Goal: Obtain resource: Obtain resource

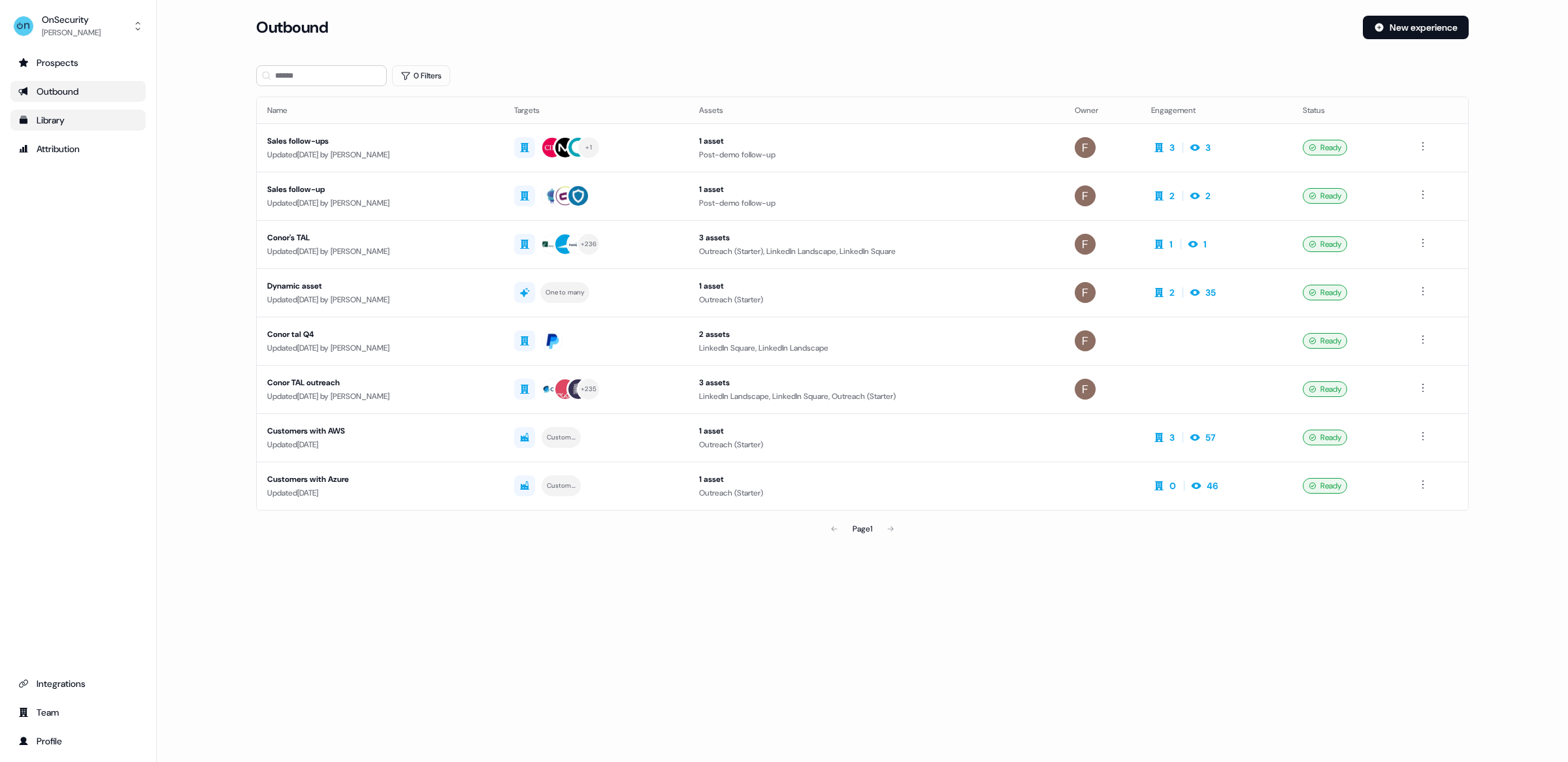
click at [42, 122] on div "Library" at bounding box center [78, 120] width 120 height 13
click at [70, 117] on div "Library" at bounding box center [78, 120] width 120 height 13
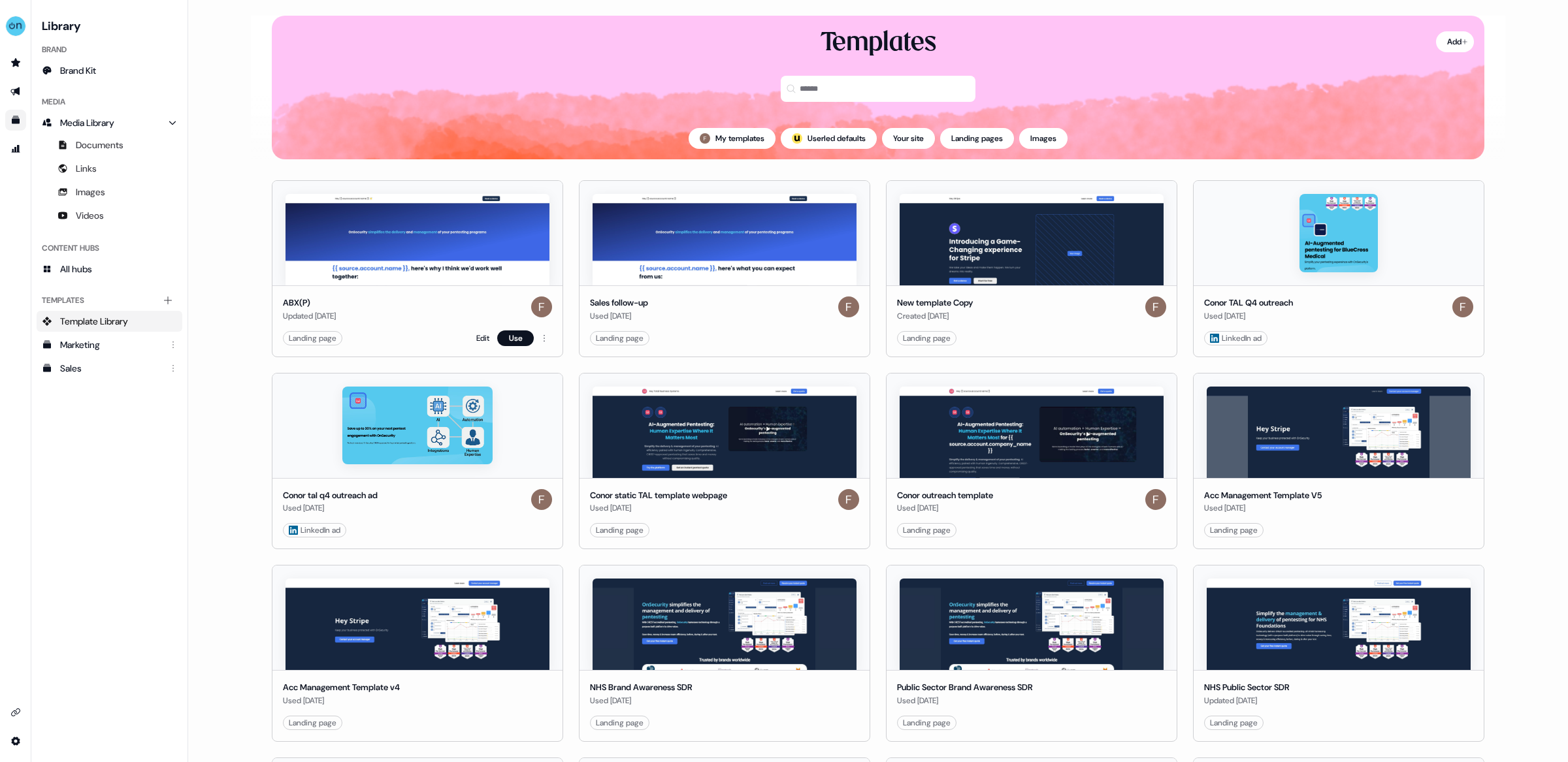
click at [475, 270] on img at bounding box center [417, 240] width 264 height 92
click at [414, 314] on div "ABX(P) Updated [DATE]" at bounding box center [417, 309] width 269 height 26
click at [479, 340] on link "Edit" at bounding box center [483, 337] width 13 height 13
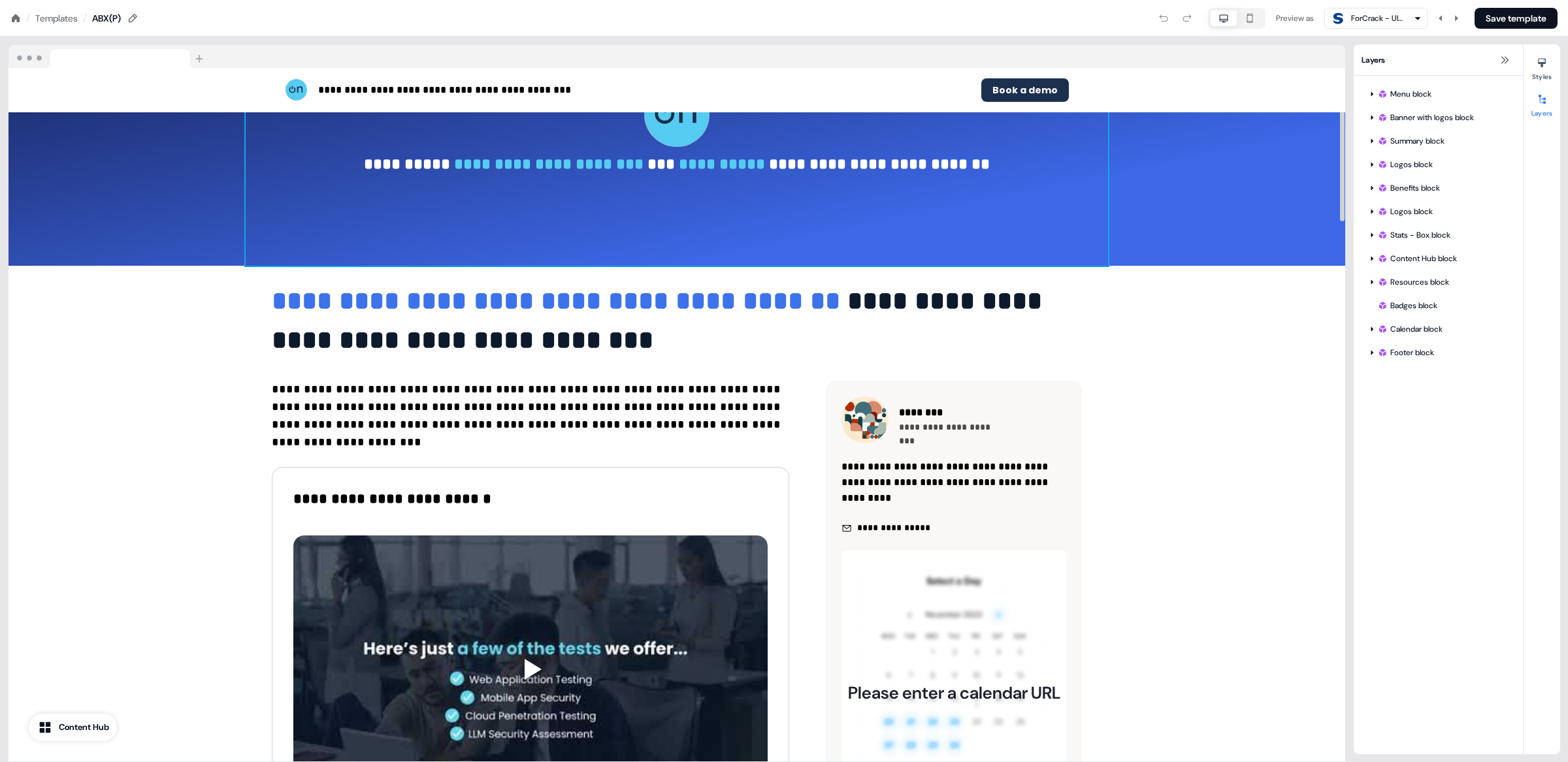
scroll to position [121, 0]
click at [1395, 23] on div "ForCrack - Ultimate Cracks Portal For You" at bounding box center [1377, 18] width 53 height 13
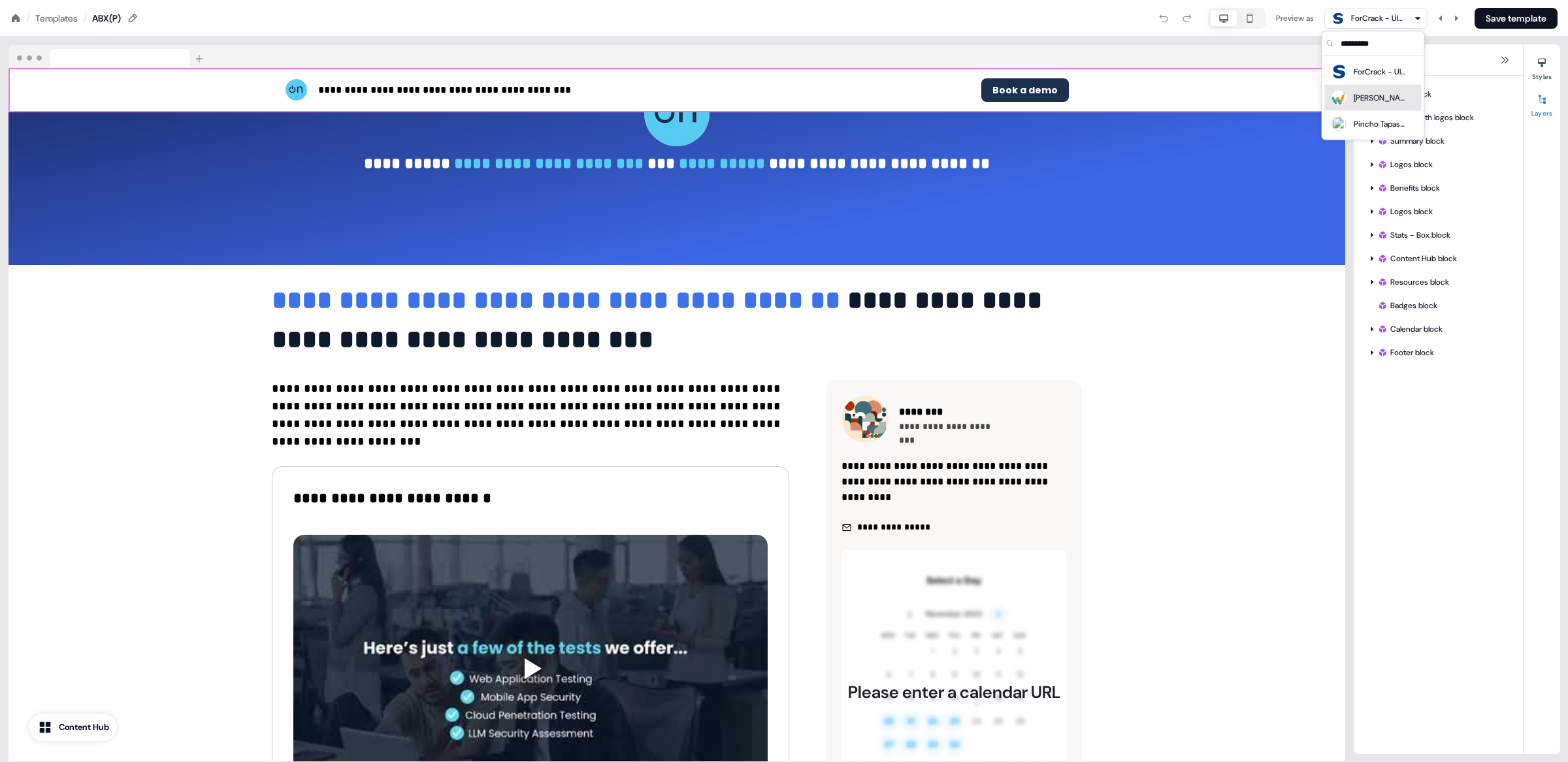
click at [1377, 98] on div "[PERSON_NAME]" at bounding box center [1380, 97] width 53 height 13
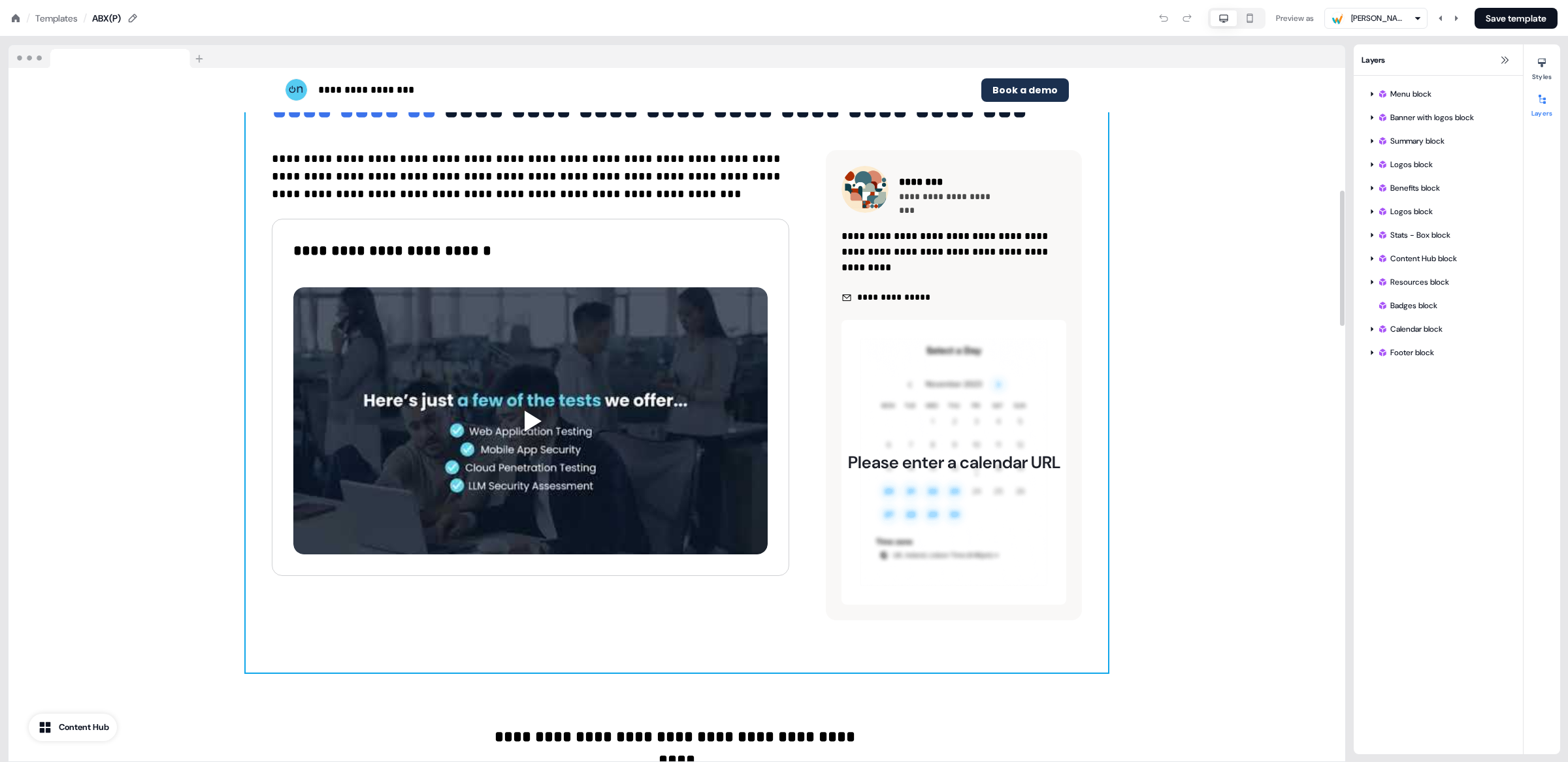
scroll to position [724, 0]
